Goal: Task Accomplishment & Management: Manage account settings

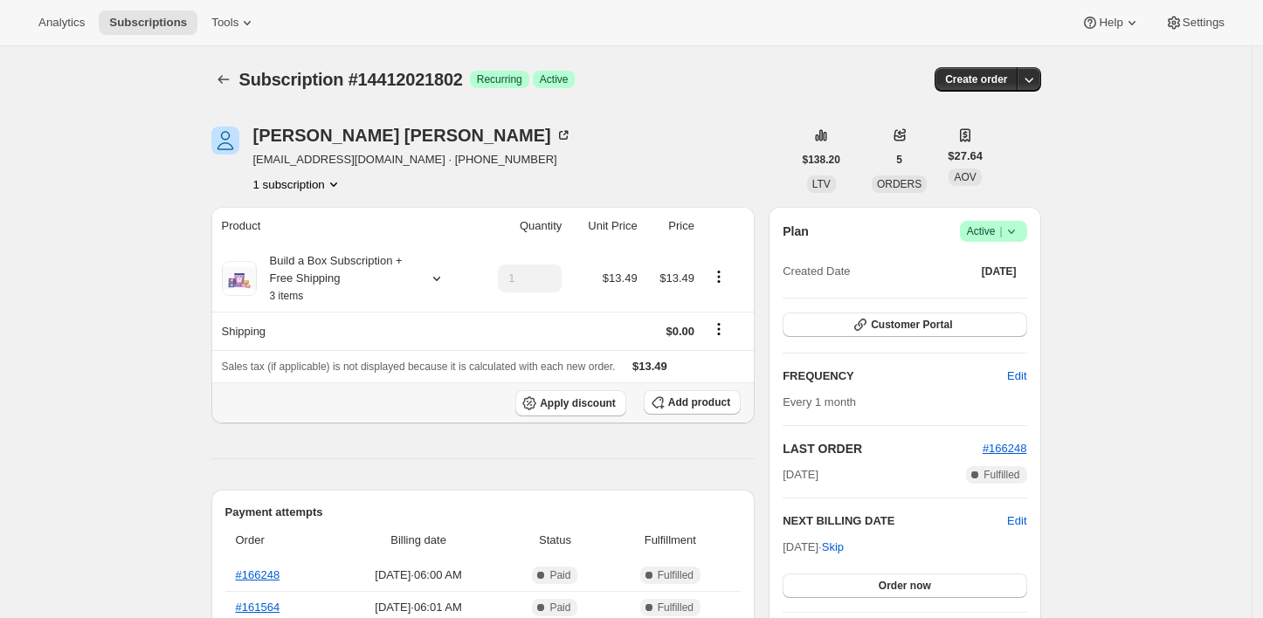
click at [708, 390] on button "Add product" at bounding box center [692, 402] width 97 height 24
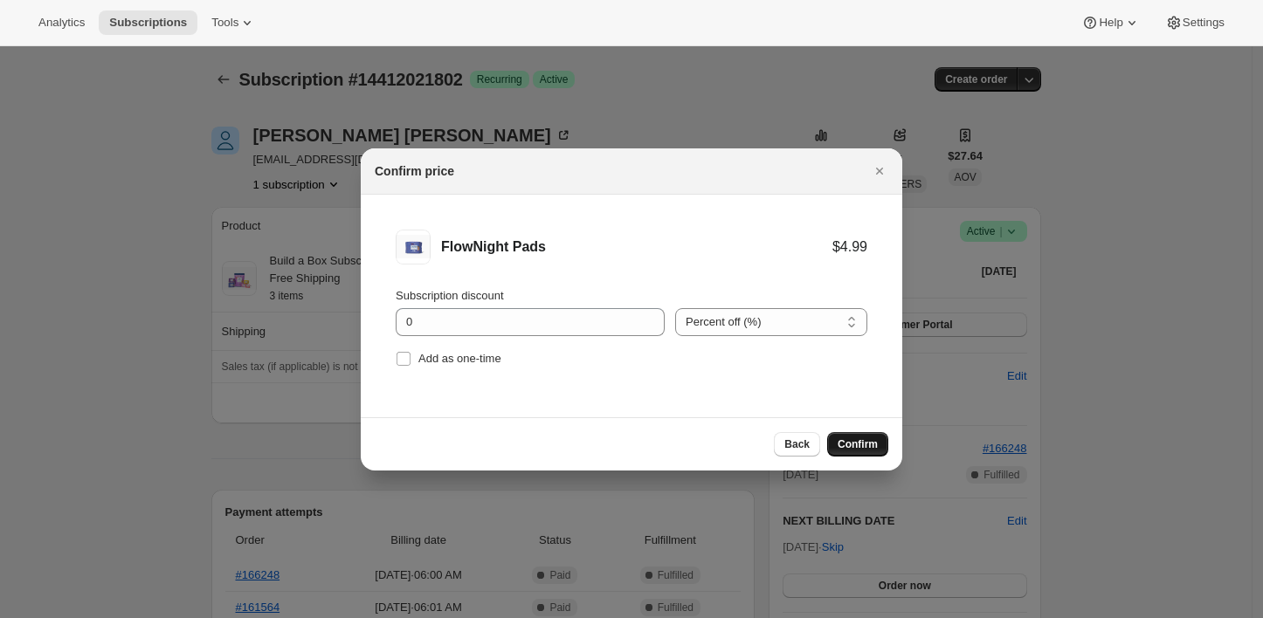
click at [856, 444] on span "Confirm" at bounding box center [858, 445] width 40 height 14
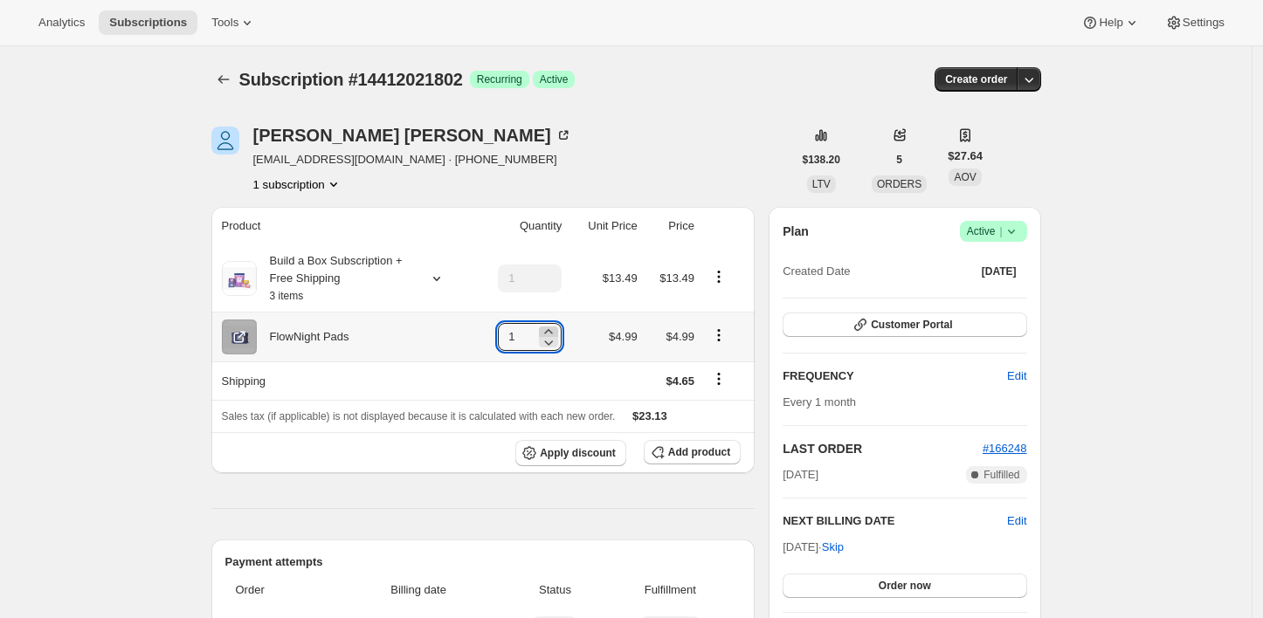
click at [553, 332] on icon at bounding box center [549, 331] width 8 height 4
type input "3"
click at [679, 440] on button "Add product" at bounding box center [692, 452] width 97 height 24
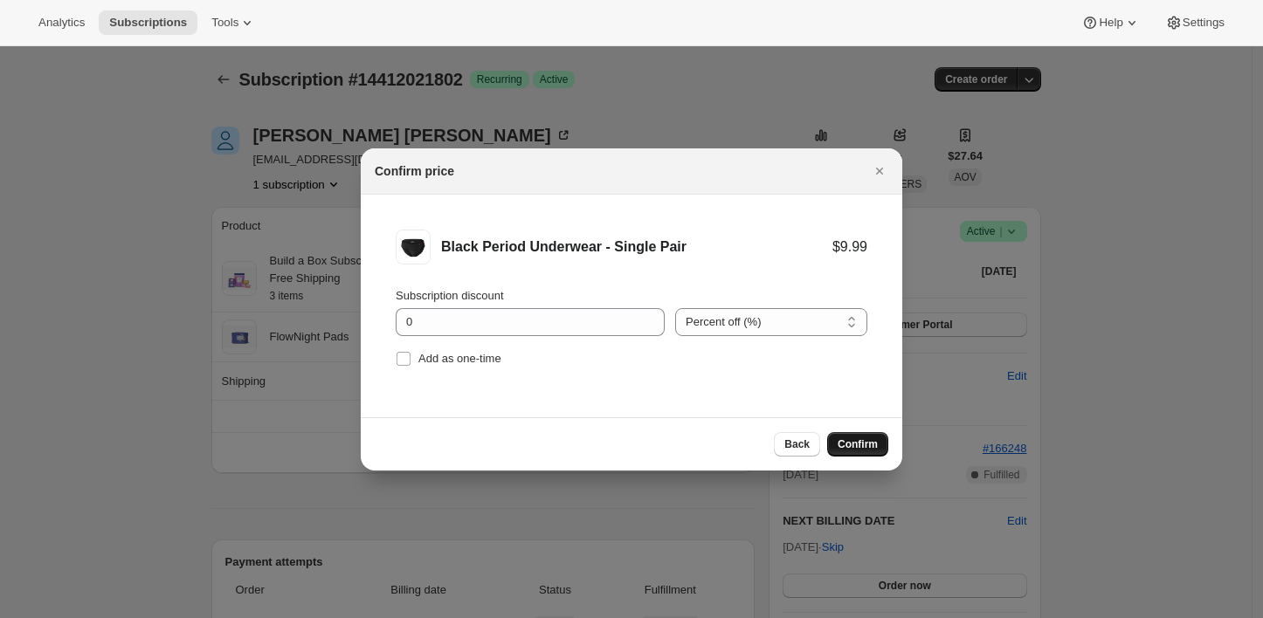
click at [873, 452] on button "Confirm" at bounding box center [857, 444] width 61 height 24
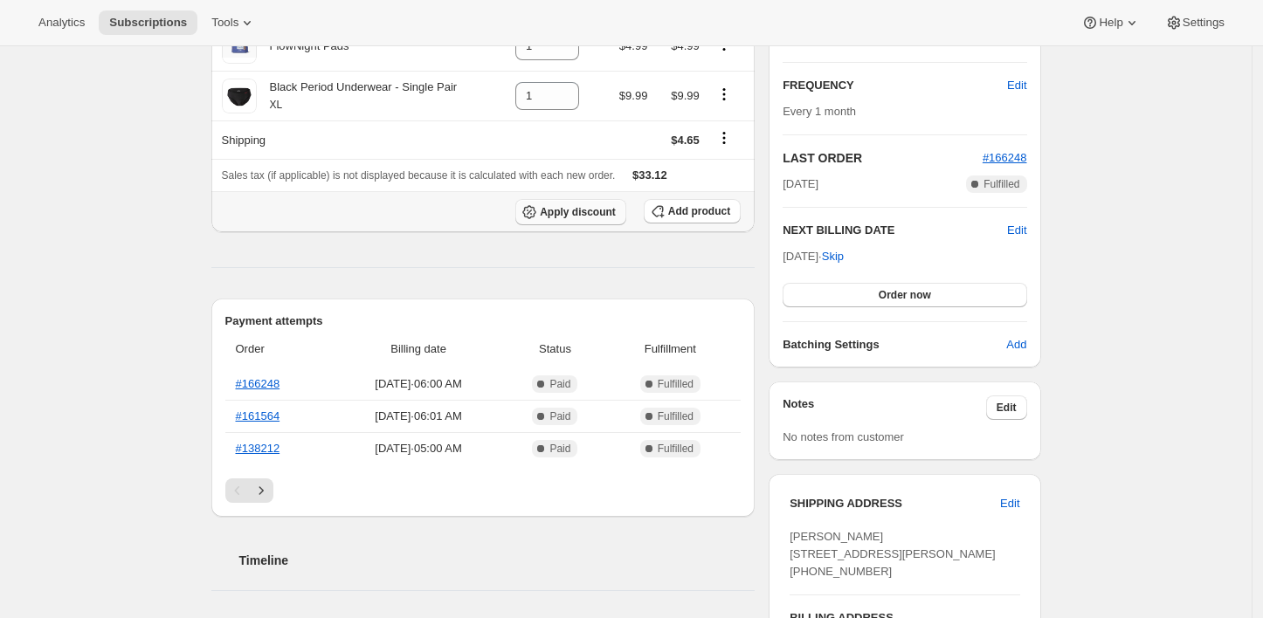
scroll to position [97, 0]
